Goal: Complete application form

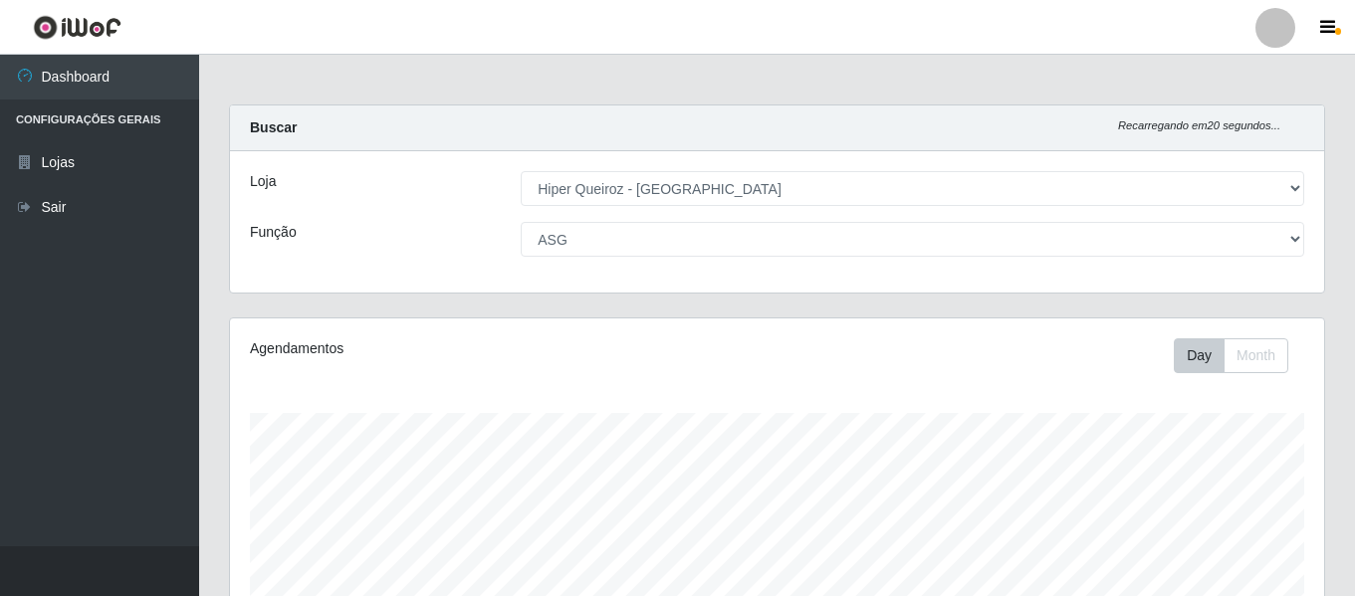
select select "497"
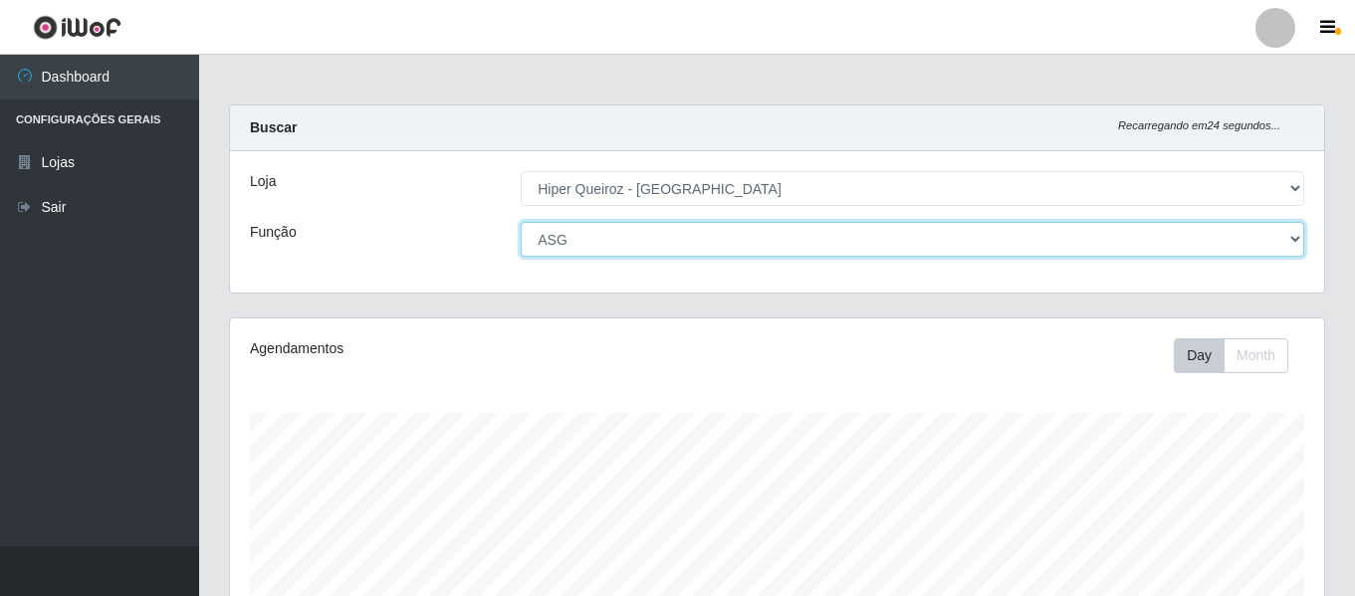
click at [1290, 244] on select "[Selecione...] ASG ASG + ASG ++ Embalador Embalador + Embalador ++ Repositor Re…" at bounding box center [913, 239] width 784 height 35
click at [521, 222] on select "[Selecione...] ASG ASG + ASG ++ Embalador Embalador + Embalador ++ Repositor Re…" at bounding box center [913, 239] width 784 height 35
click at [1290, 240] on select "[Selecione...] ASG ASG + ASG ++ Embalador Embalador + Embalador ++ Repositor Re…" at bounding box center [913, 239] width 784 height 35
click at [521, 222] on select "[Selecione...] ASG ASG + ASG ++ Embalador Embalador + Embalador ++ Repositor Re…" at bounding box center [913, 239] width 784 height 35
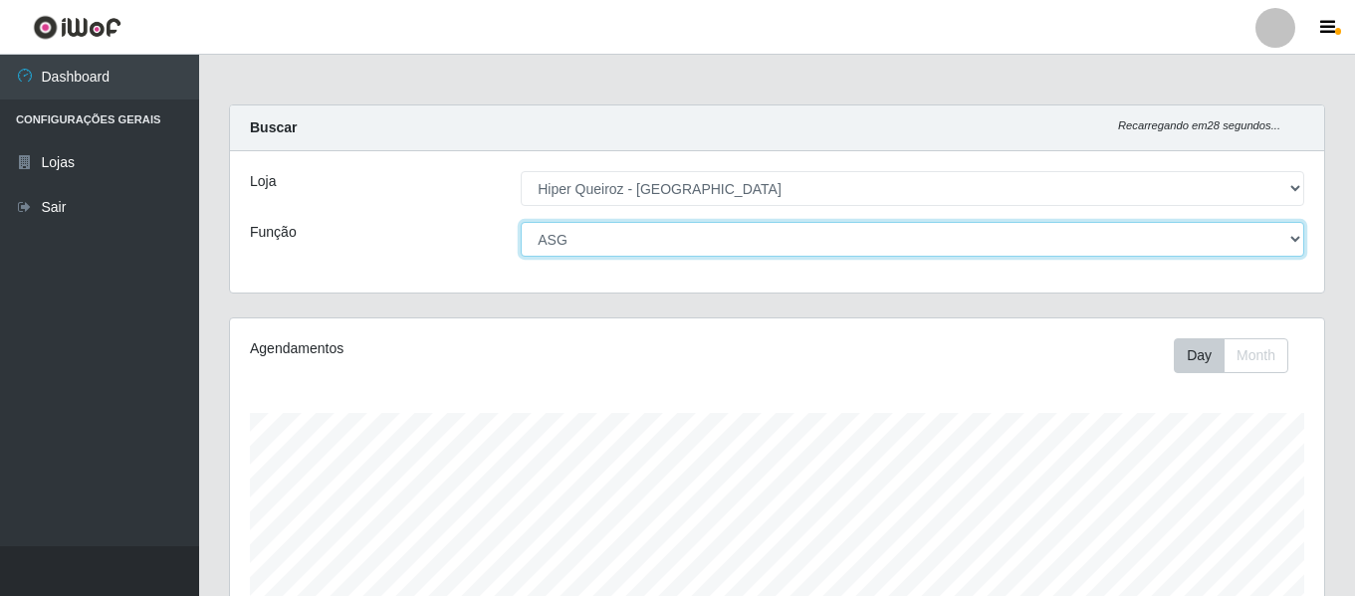
click at [1289, 235] on select "[Selecione...] ASG ASG + ASG ++ Embalador Embalador + Embalador ++ Repositor Re…" at bounding box center [913, 239] width 784 height 35
click at [521, 222] on select "[Selecione...] ASG ASG + ASG ++ Embalador Embalador + Embalador ++ Repositor Re…" at bounding box center [913, 239] width 784 height 35
click at [1293, 238] on select "[Selecione...] ASG ASG + ASG ++ Embalador Embalador + Embalador ++ Repositor Re…" at bounding box center [913, 239] width 784 height 35
click at [521, 222] on select "[Selecione...] ASG ASG + ASG ++ Embalador Embalador + Embalador ++ Repositor Re…" at bounding box center [913, 239] width 784 height 35
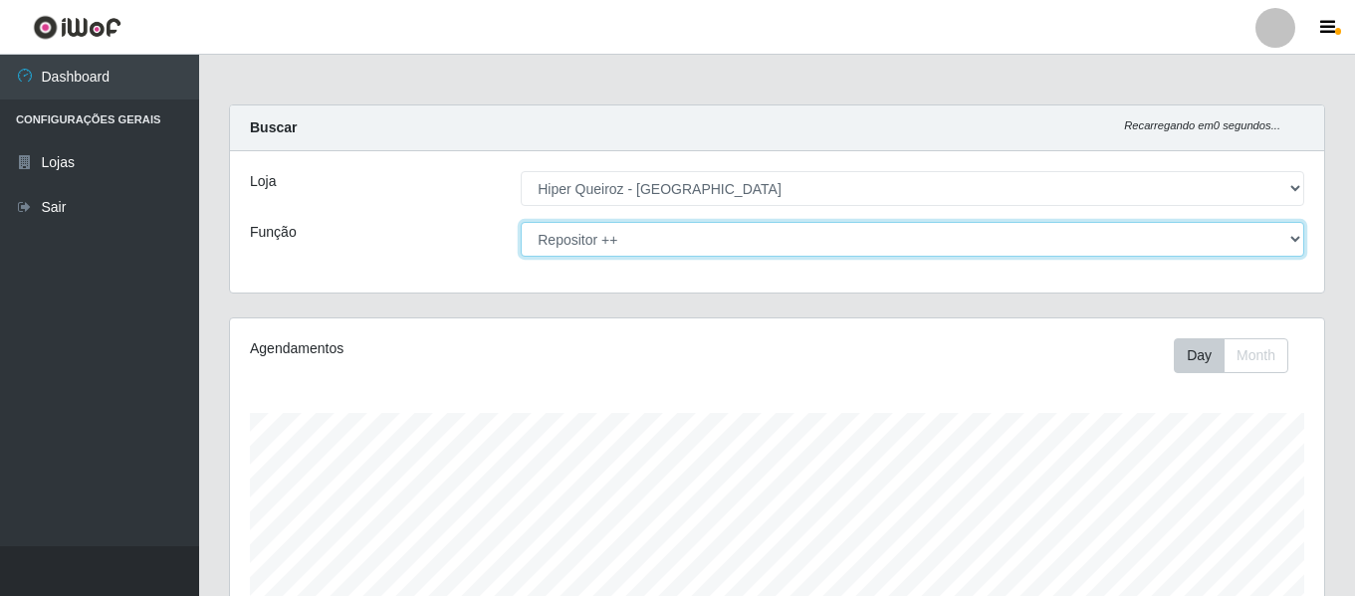
click at [521, 222] on select "[Selecione...] ASG ASG + ASG ++ Embalador Embalador + Embalador ++ Repositor Re…" at bounding box center [913, 239] width 784 height 35
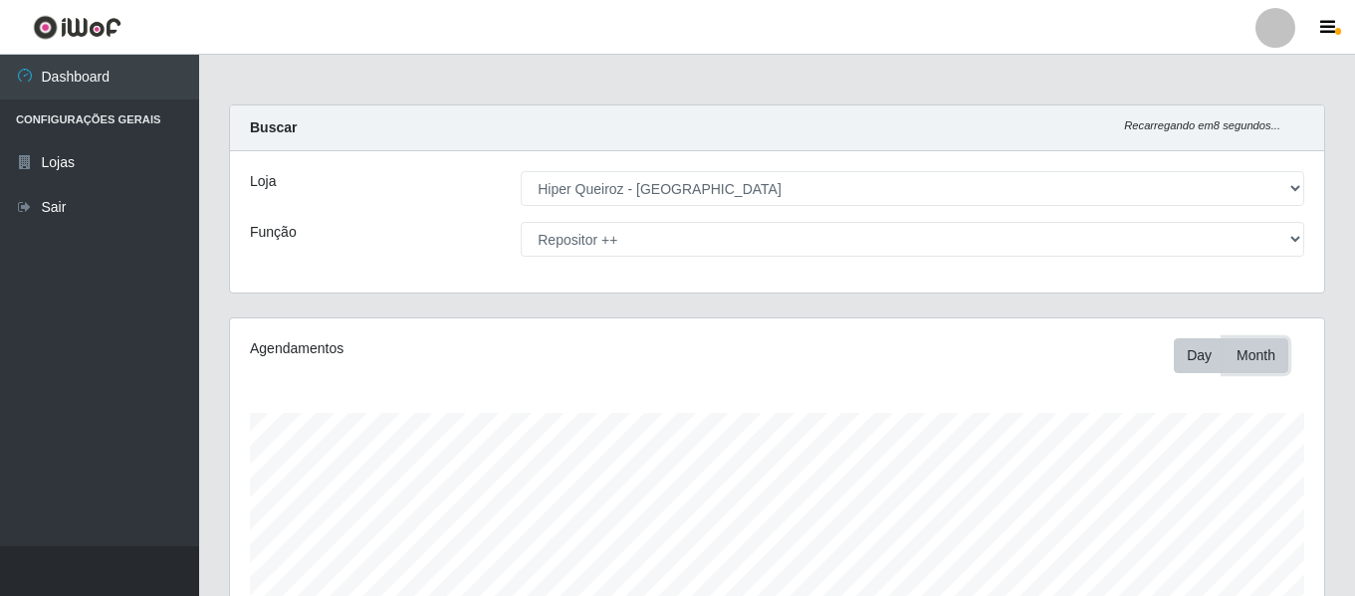
click at [1249, 355] on button "Month" at bounding box center [1256, 356] width 65 height 35
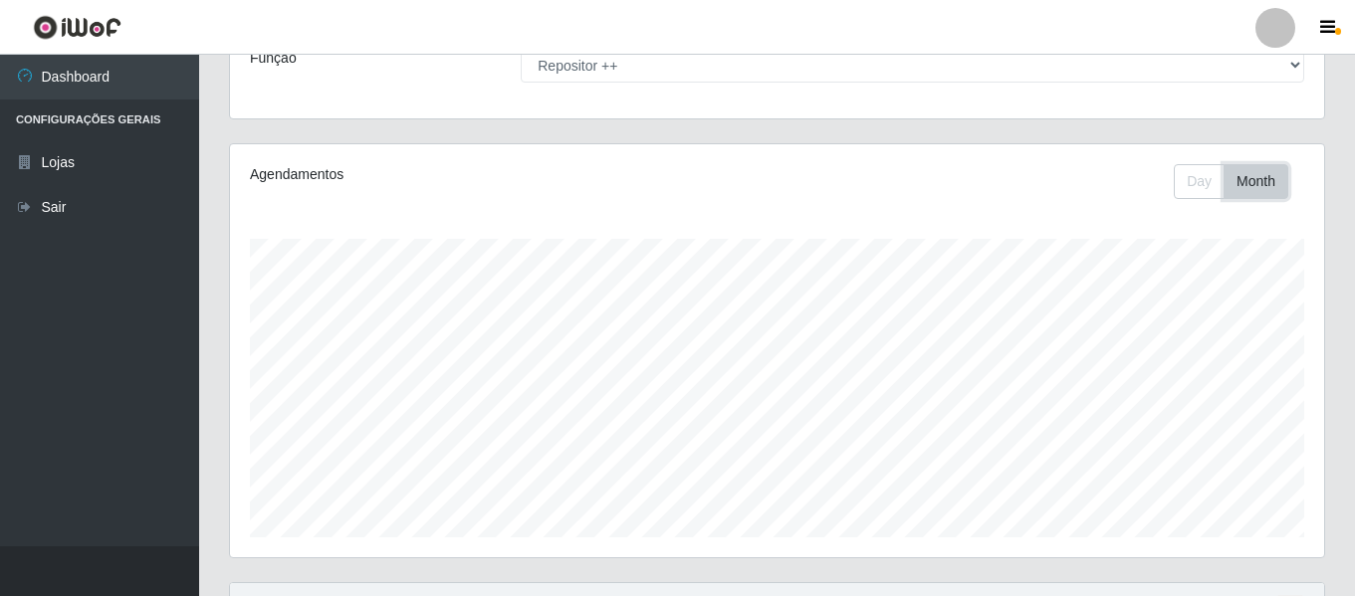
scroll to position [172, 0]
click at [1202, 186] on button "Day" at bounding box center [1199, 183] width 51 height 35
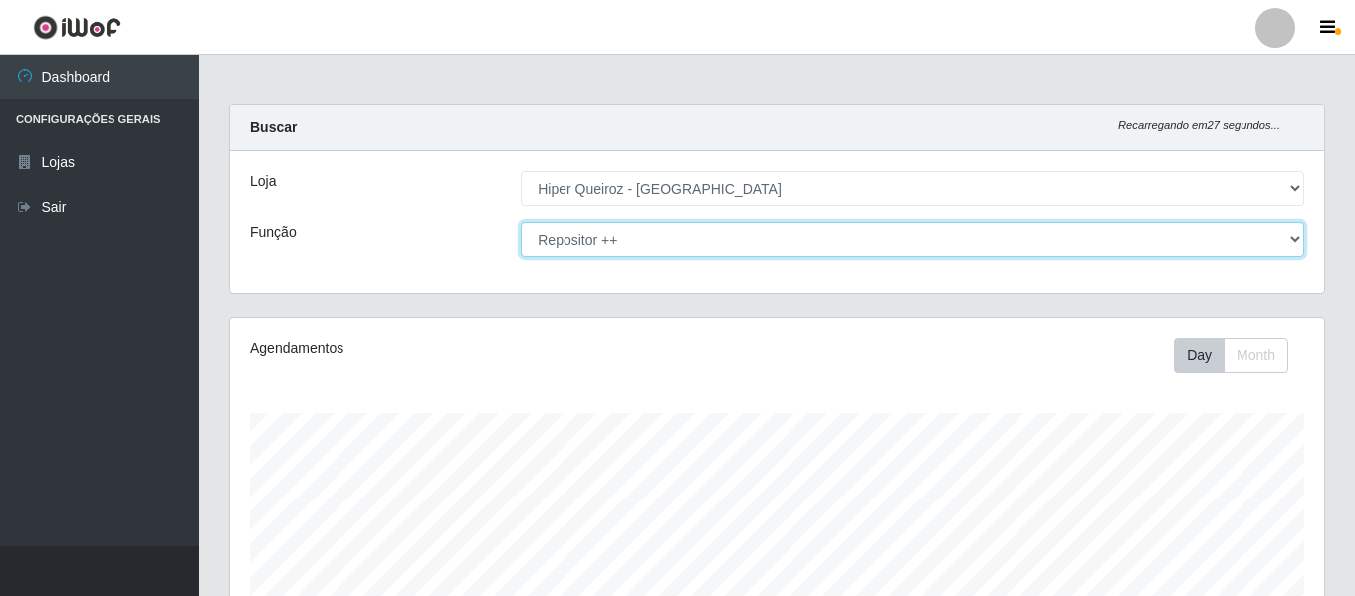
click at [1290, 231] on select "[Selecione...] ASG ASG + ASG ++ Embalador Embalador + Embalador ++ Repositor Re…" at bounding box center [913, 239] width 784 height 35
click at [521, 222] on select "[Selecione...] ASG ASG + ASG ++ Embalador Embalador + Embalador ++ Repositor Re…" at bounding box center [913, 239] width 784 height 35
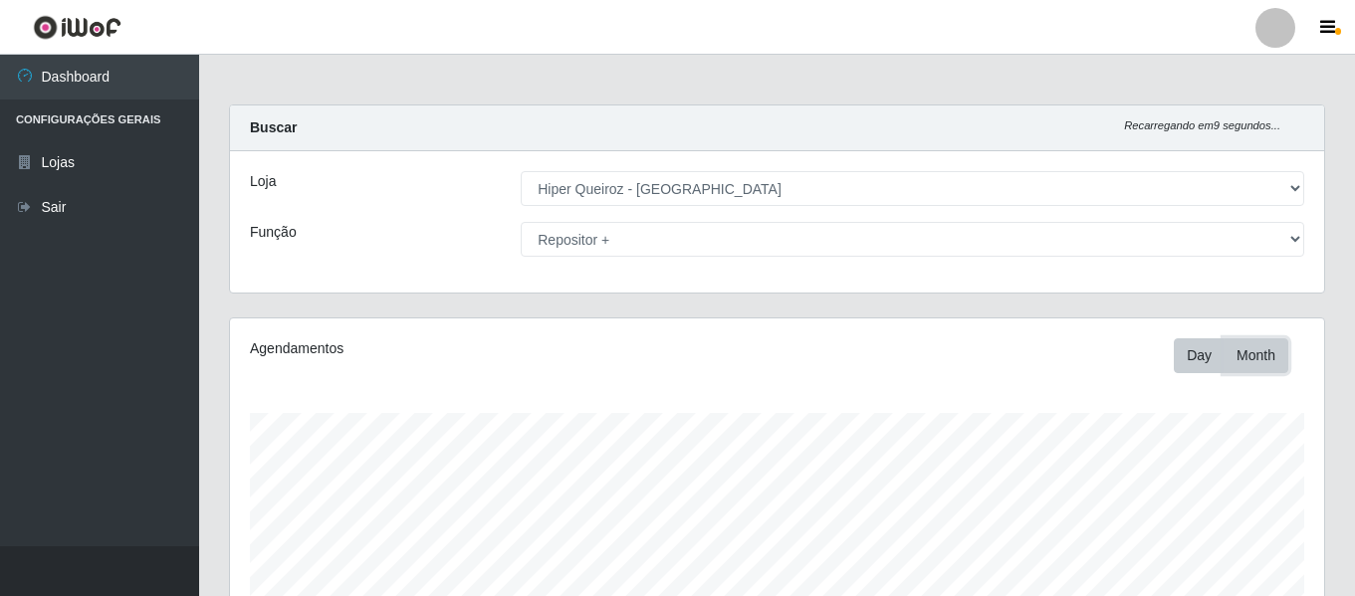
click at [1257, 355] on button "Month" at bounding box center [1256, 356] width 65 height 35
click at [1198, 348] on button "Day" at bounding box center [1199, 356] width 51 height 35
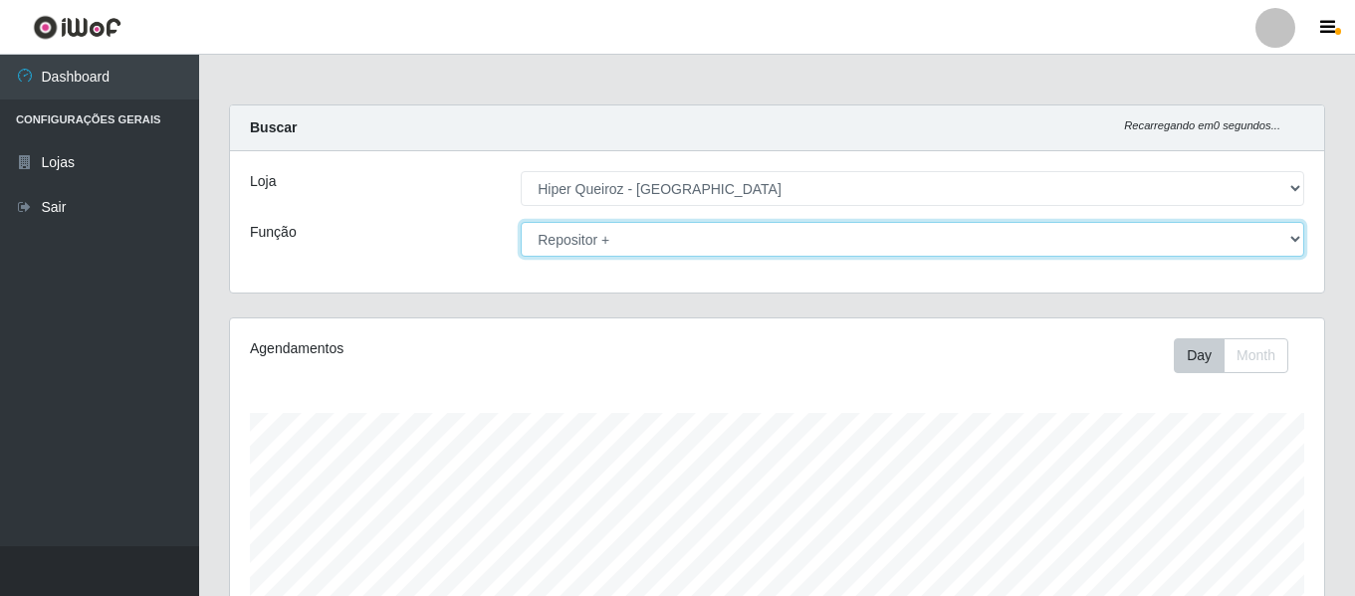
click at [831, 224] on select "[Selecione...] ASG ASG + ASG ++ Embalador Embalador + Embalador ++ Repositor Re…" at bounding box center [913, 239] width 784 height 35
click at [521, 222] on select "[Selecione...] ASG ASG + ASG ++ Embalador Embalador + Embalador ++ Repositor Re…" at bounding box center [913, 239] width 784 height 35
click at [1015, 256] on select "[Selecione...] ASG ASG + ASG ++ Embalador Embalador + Embalador ++ Repositor Re…" at bounding box center [913, 239] width 784 height 35
click at [521, 222] on select "[Selecione...] ASG ASG + ASG ++ Embalador Embalador + Embalador ++ Repositor Re…" at bounding box center [913, 239] width 784 height 35
click at [898, 234] on select "[Selecione...] ASG ASG + ASG ++ Embalador Embalador + Embalador ++ Repositor Re…" at bounding box center [913, 239] width 784 height 35
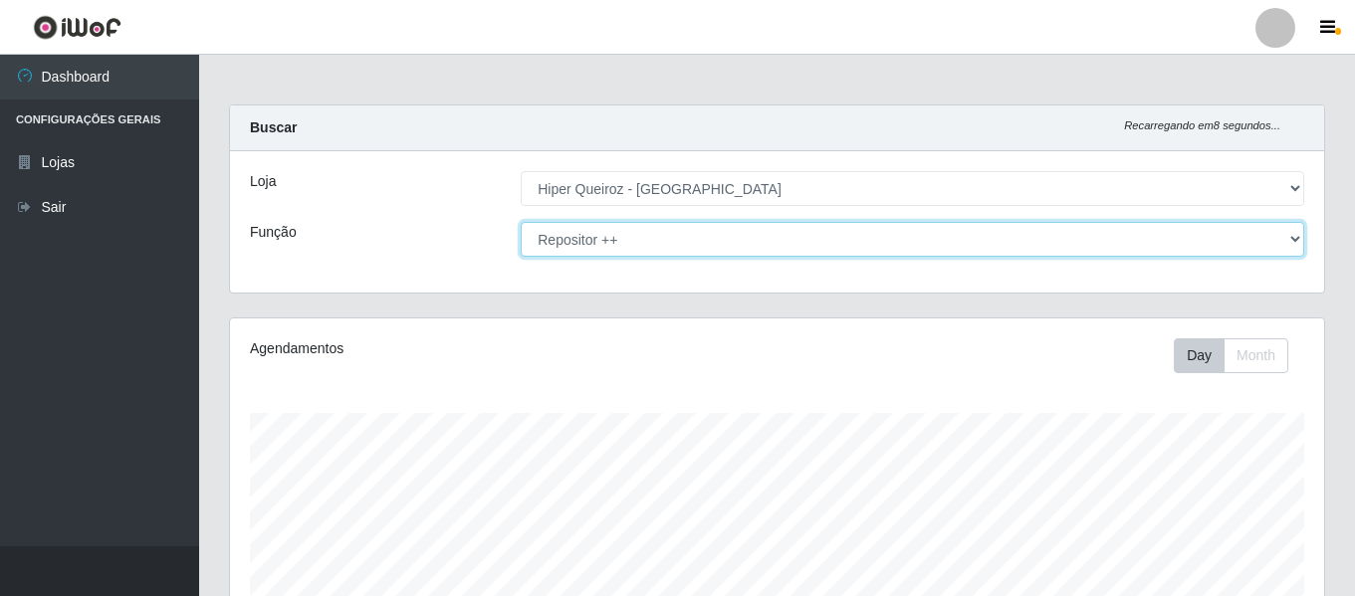
click at [909, 235] on select "[Selecione...] ASG ASG + ASG ++ Embalador Embalador + Embalador ++ Repositor Re…" at bounding box center [913, 239] width 784 height 35
click at [521, 222] on select "[Selecione...] ASG ASG + ASG ++ Embalador Embalador + Embalador ++ Repositor Re…" at bounding box center [913, 239] width 784 height 35
click at [917, 251] on select "[Selecione...] ASG ASG + ASG ++ Embalador Embalador + Embalador ++ Repositor Re…" at bounding box center [913, 239] width 784 height 35
click at [907, 232] on select "[Selecione...] ASG ASG + ASG ++ Embalador Embalador + Embalador ++ Repositor Re…" at bounding box center [913, 239] width 784 height 35
click at [521, 222] on select "[Selecione...] ASG ASG + ASG ++ Embalador Embalador + Embalador ++ Repositor Re…" at bounding box center [913, 239] width 784 height 35
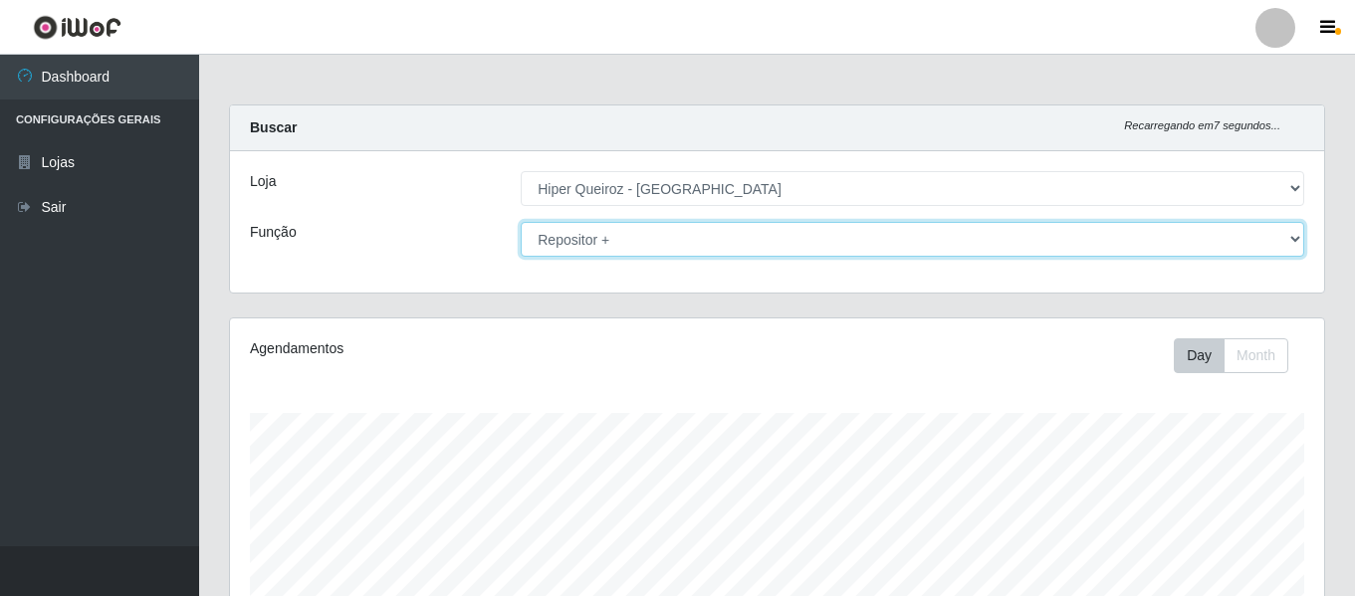
click at [702, 231] on select "[Selecione...] ASG ASG + ASG ++ Embalador Embalador + Embalador ++ Repositor Re…" at bounding box center [913, 239] width 784 height 35
select select "24"
click at [521, 222] on select "[Selecione...] ASG ASG + ASG ++ Embalador Embalador + Embalador ++ Repositor Re…" at bounding box center [913, 239] width 784 height 35
